Goal: Communication & Community: Ask a question

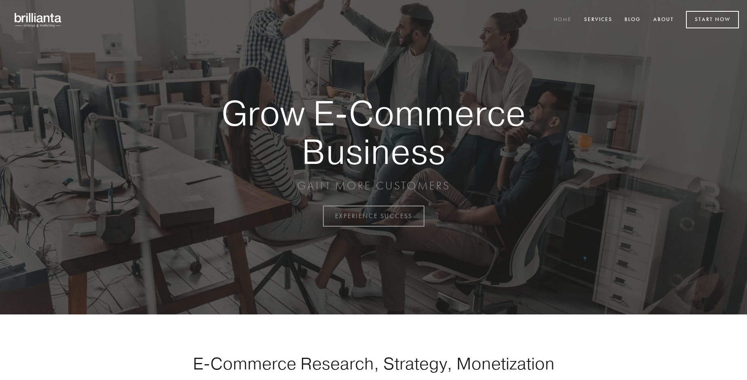
scroll to position [2119, 0]
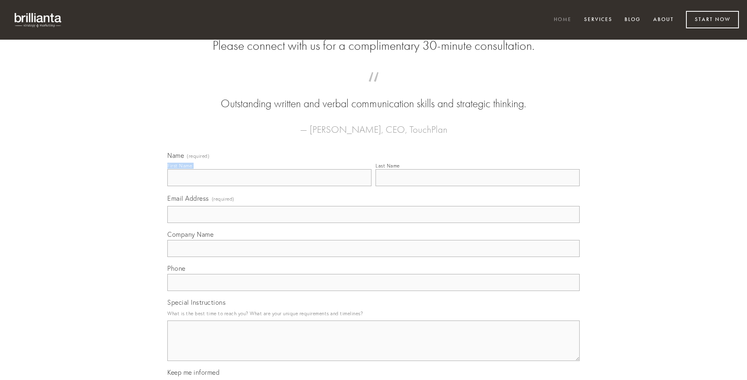
type input "[PERSON_NAME]"
click at [477, 186] on input "Last Name" at bounding box center [478, 177] width 204 height 17
type input "[PERSON_NAME]"
click at [374, 223] on input "Email Address (required)" at bounding box center [373, 214] width 412 height 17
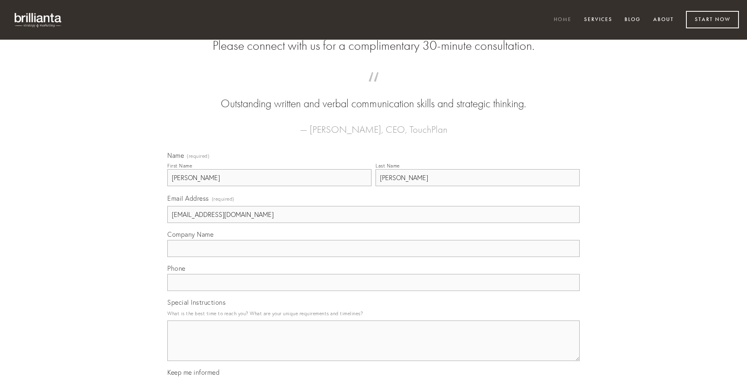
type input "[EMAIL_ADDRESS][DOMAIN_NAME]"
click at [374, 257] on input "Company Name" at bounding box center [373, 248] width 412 height 17
type input "cometes"
click at [374, 291] on input "text" at bounding box center [373, 282] width 412 height 17
click at [374, 348] on textarea "Special Instructions" at bounding box center [373, 340] width 412 height 40
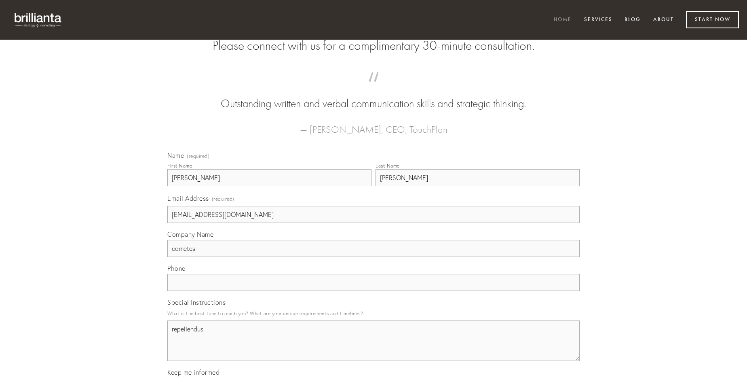
type textarea "repellendus"
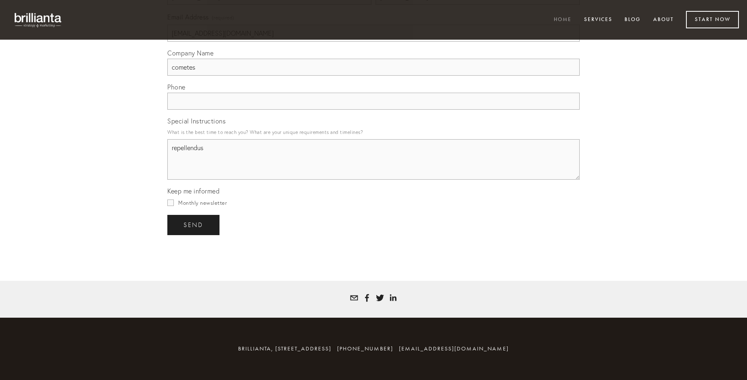
click at [194, 224] on span "send" at bounding box center [194, 224] width 20 height 7
